Goal: Transaction & Acquisition: Purchase product/service

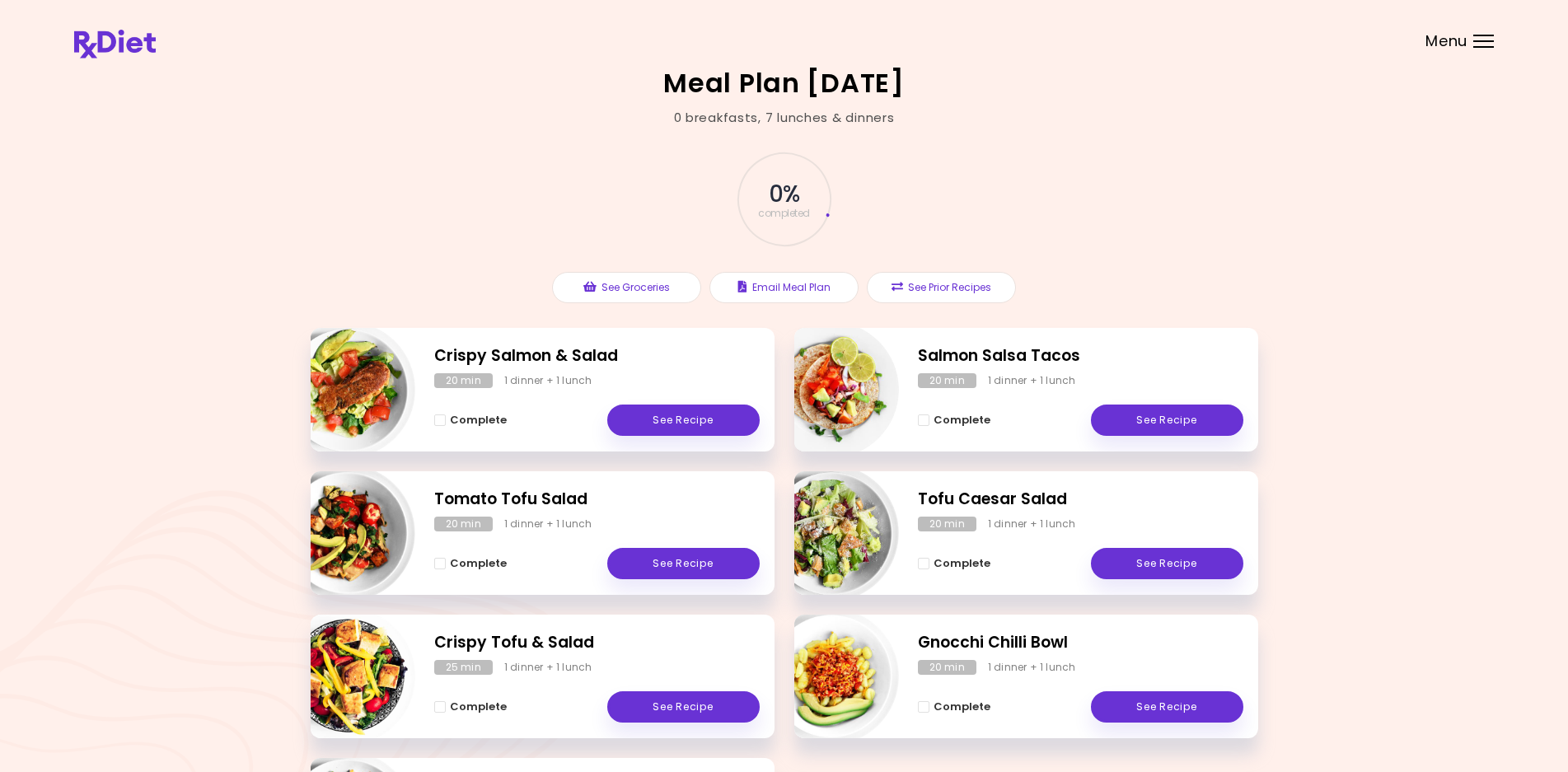
click at [1473, 43] on div "Menu" at bounding box center [1483, 41] width 20 height 13
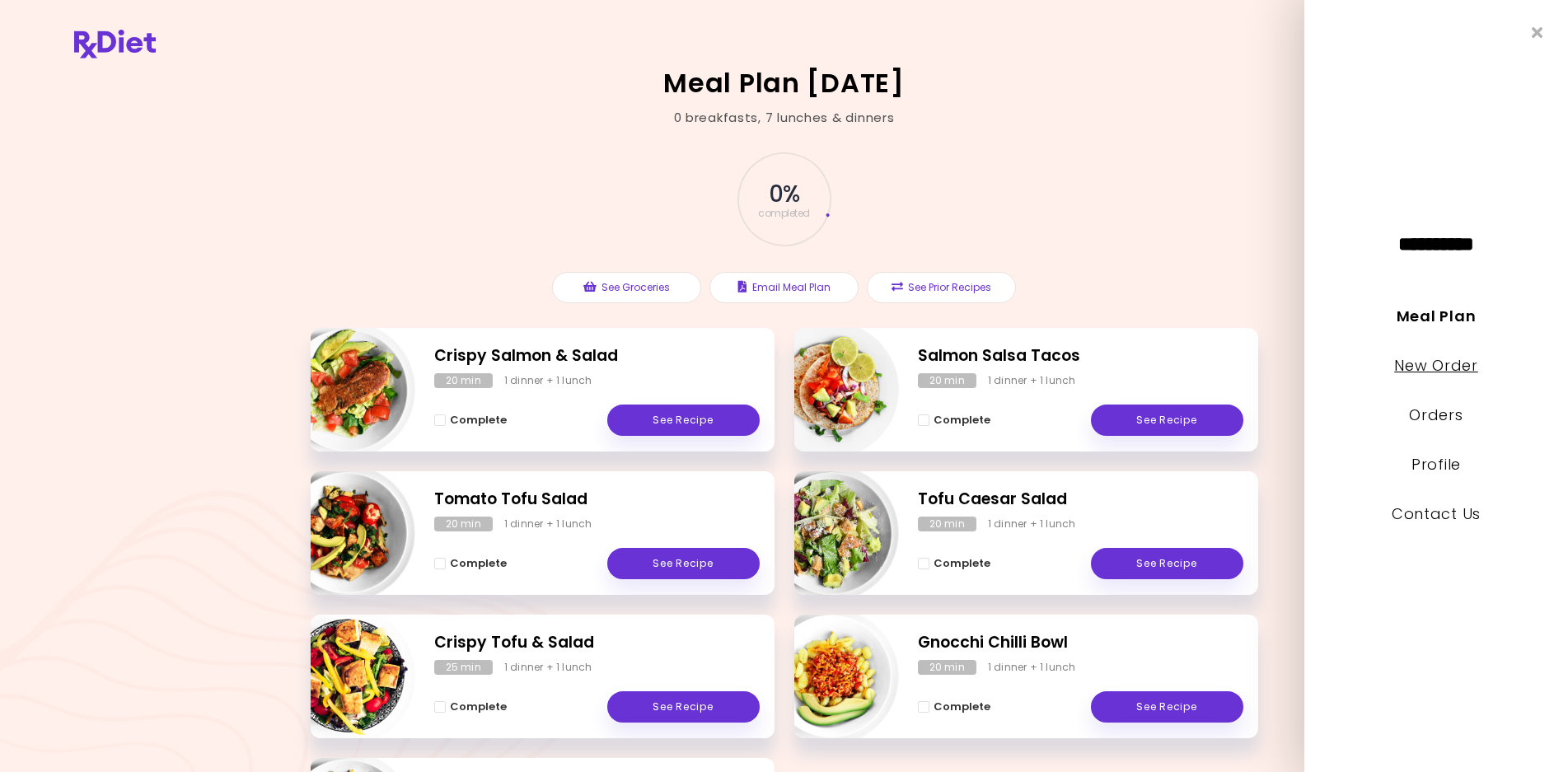
click at [1430, 370] on link "New Order" at bounding box center [1436, 366] width 83 height 20
select select "*"
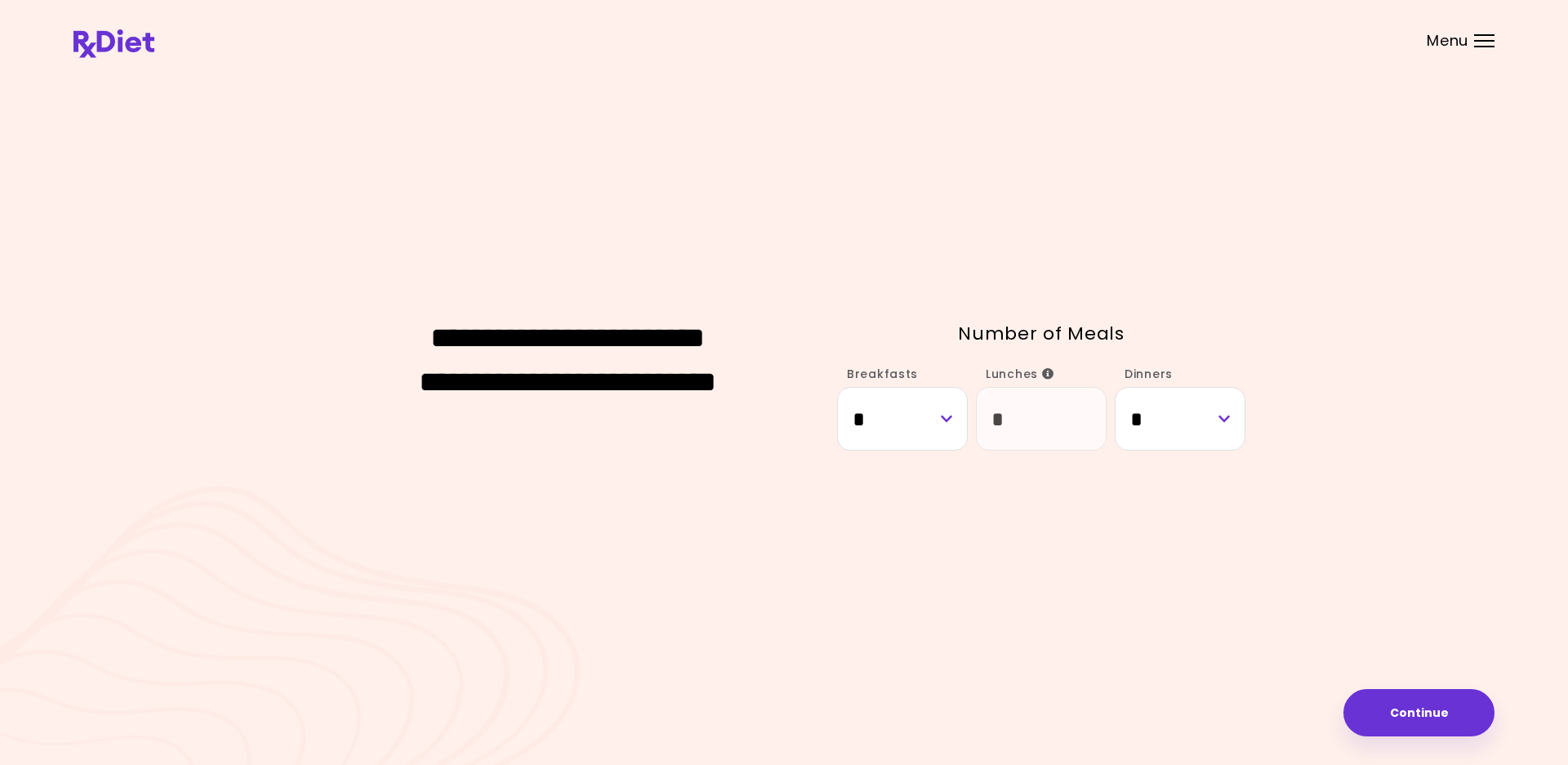
click at [1484, 41] on div at bounding box center [1484, 41] width 20 height 2
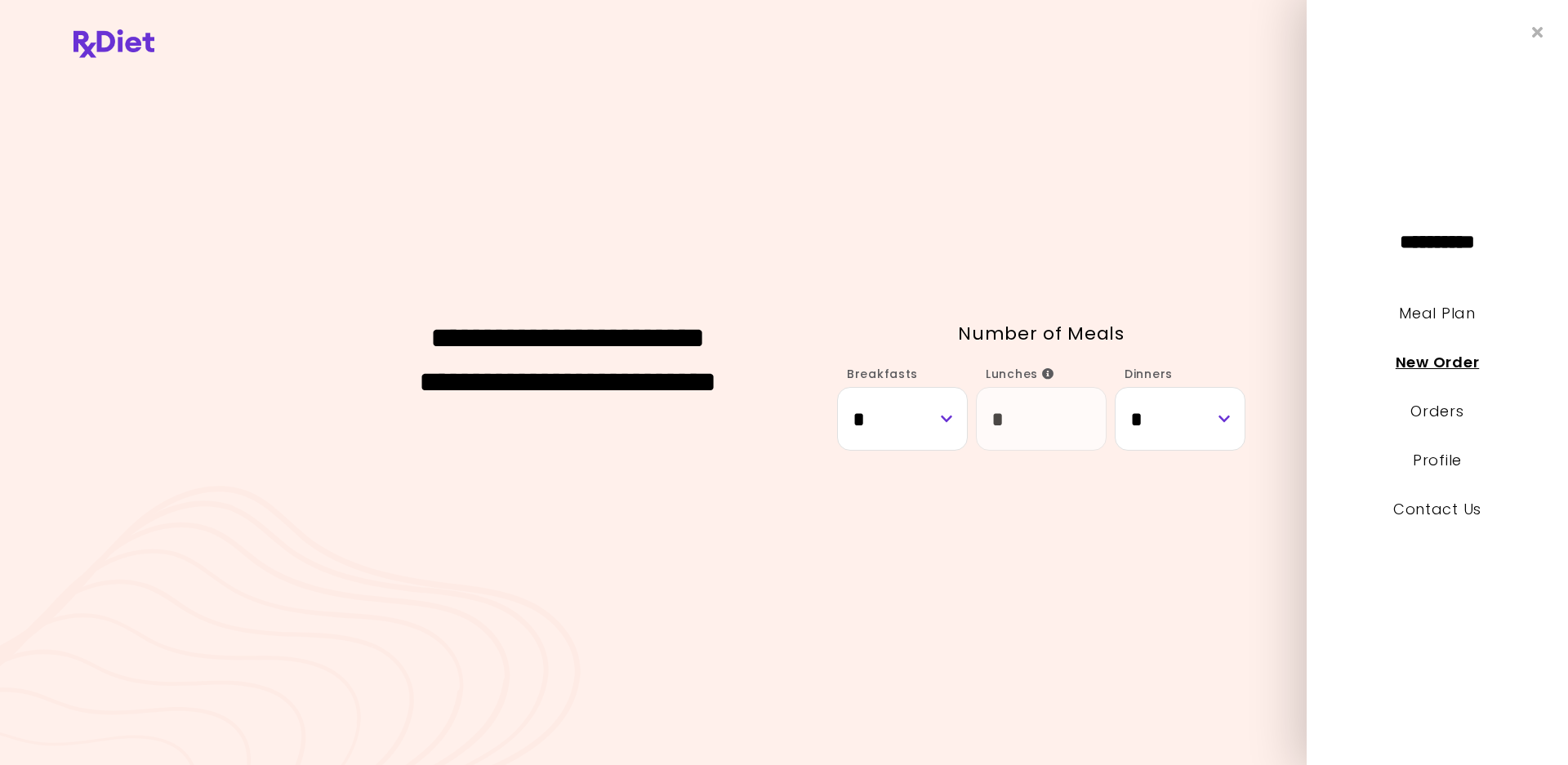
click at [1440, 360] on link "New Order" at bounding box center [1437, 362] width 84 height 20
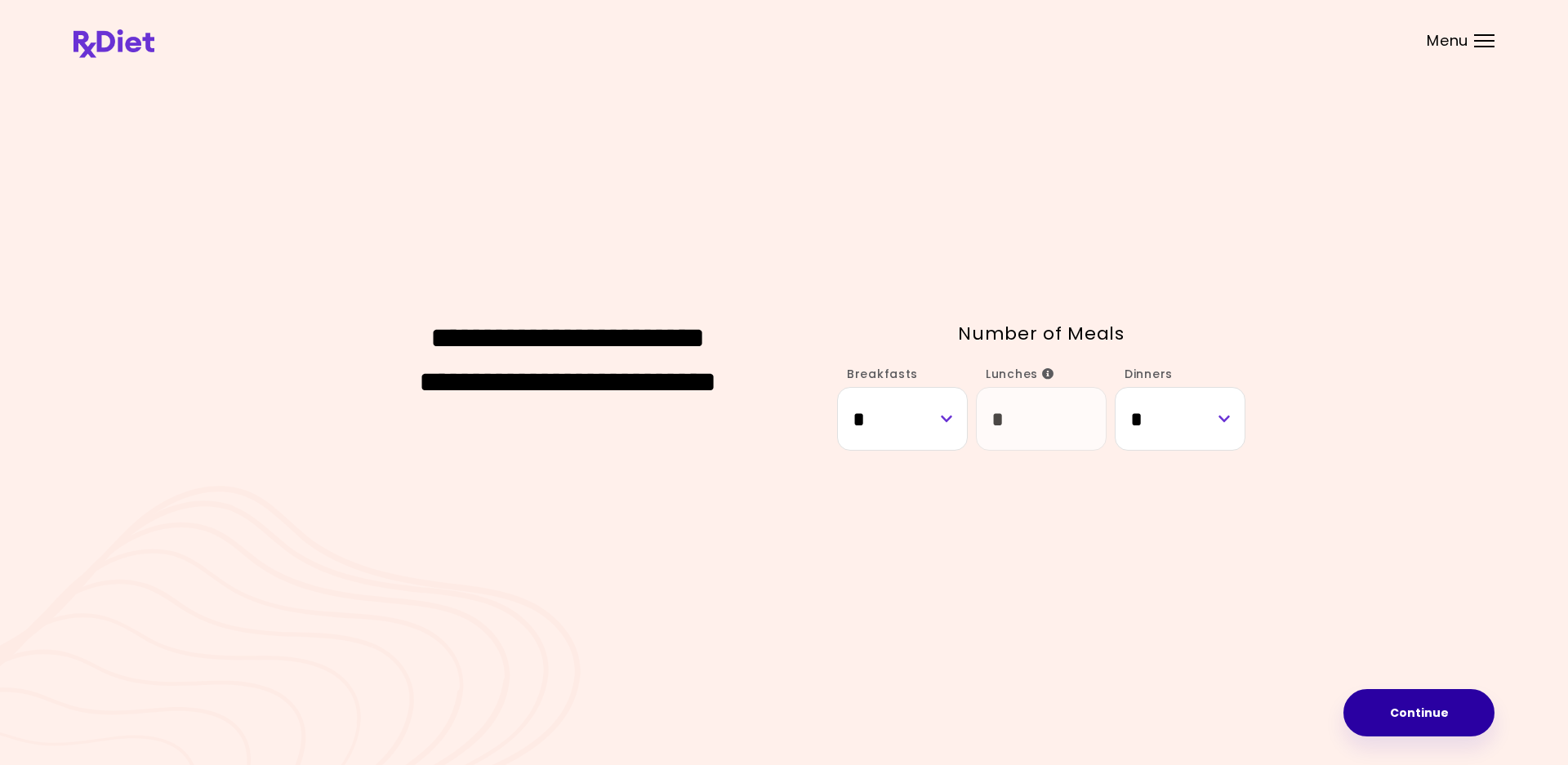
click at [1392, 716] on button "Continue" at bounding box center [1419, 713] width 151 height 47
